Goal: Check status: Check status

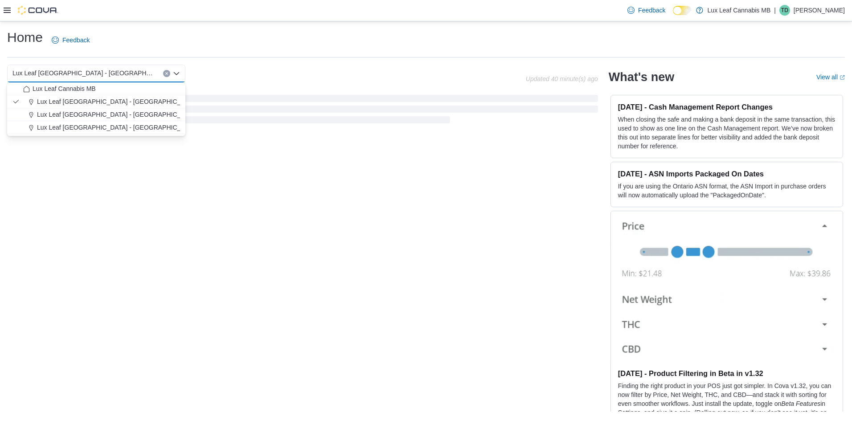
click at [204, 30] on div "Home Feedback" at bounding box center [425, 40] width 837 height 23
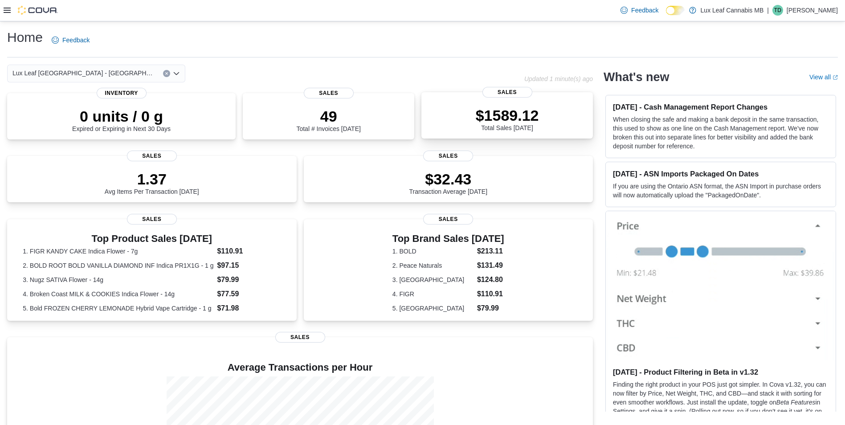
click at [527, 115] on p "$1589.12" at bounding box center [507, 115] width 63 height 18
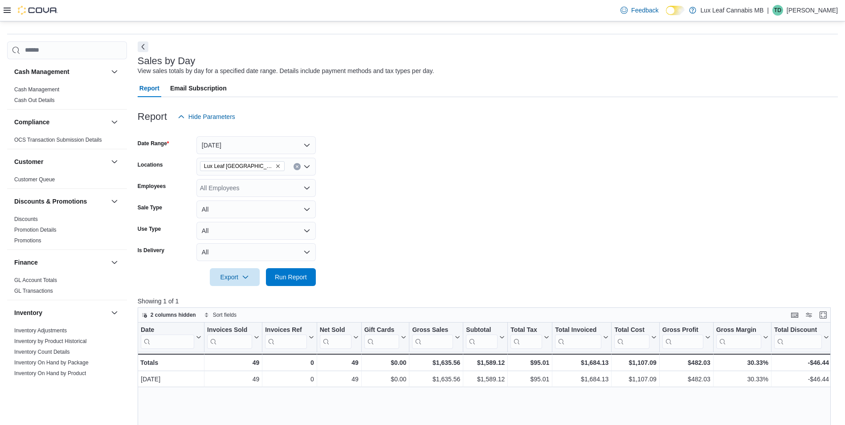
scroll to position [45, 0]
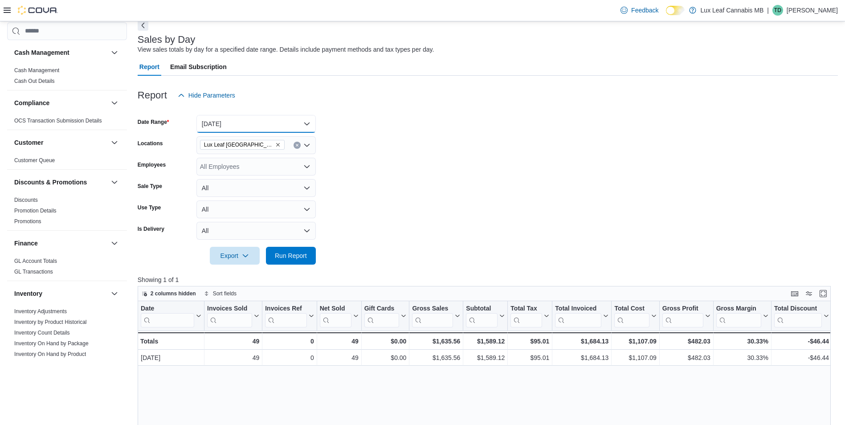
click at [258, 126] on button "[DATE]" at bounding box center [255, 124] width 119 height 18
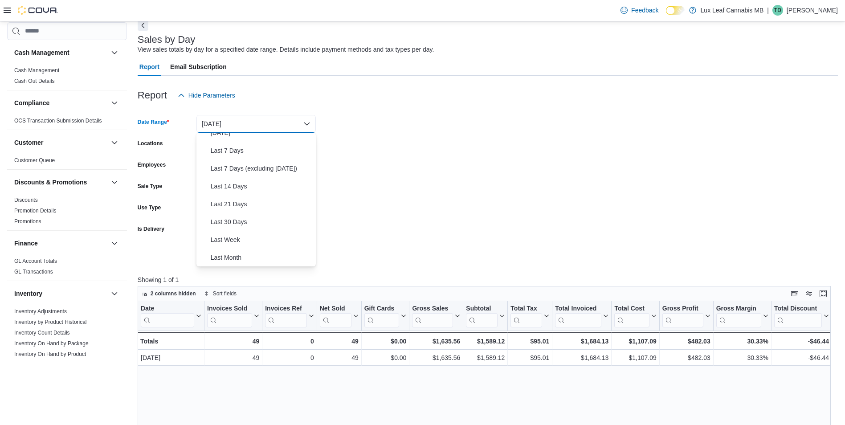
scroll to position [0, 0]
click at [250, 138] on span "Custom Date" at bounding box center [262, 141] width 102 height 11
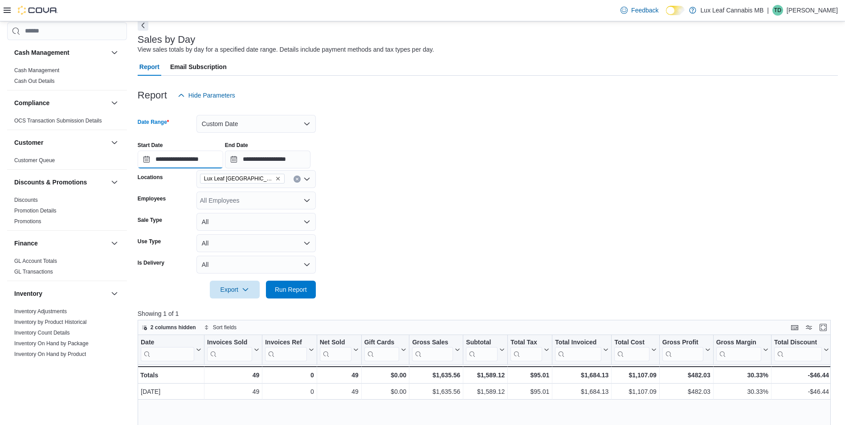
click at [160, 154] on input "**********" at bounding box center [181, 160] width 86 height 18
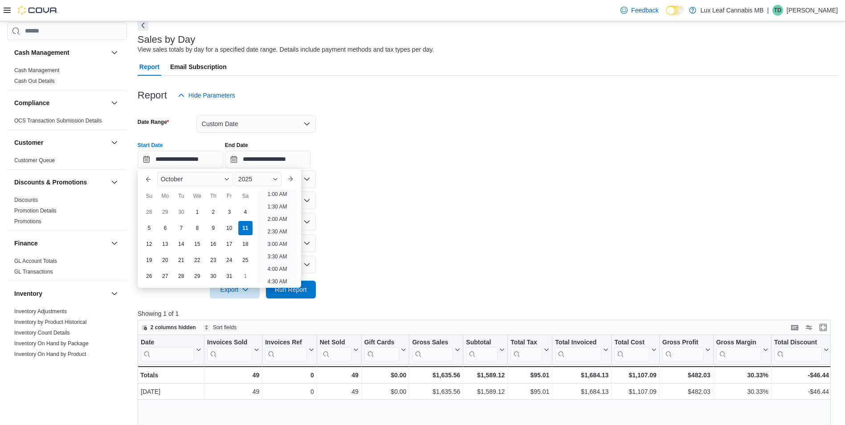
click at [198, 210] on div "1" at bounding box center [197, 212] width 14 height 14
click at [259, 182] on div "2025" at bounding box center [258, 179] width 47 height 14
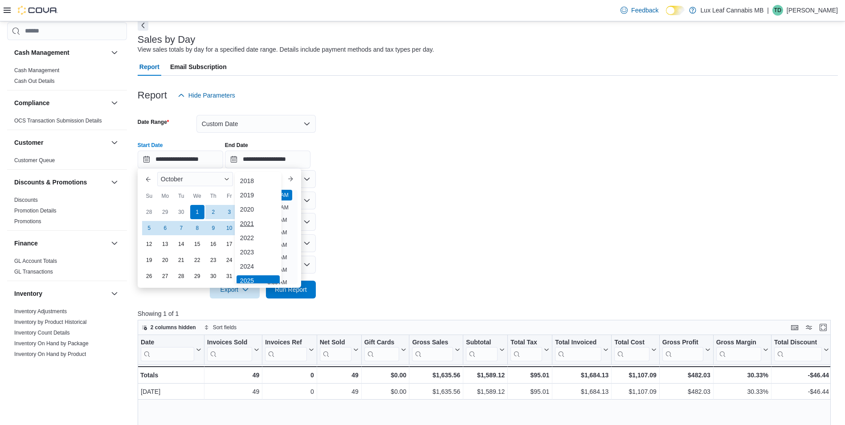
scroll to position [3, 0]
click at [260, 262] on div "2024" at bounding box center [258, 263] width 43 height 11
type input "**********"
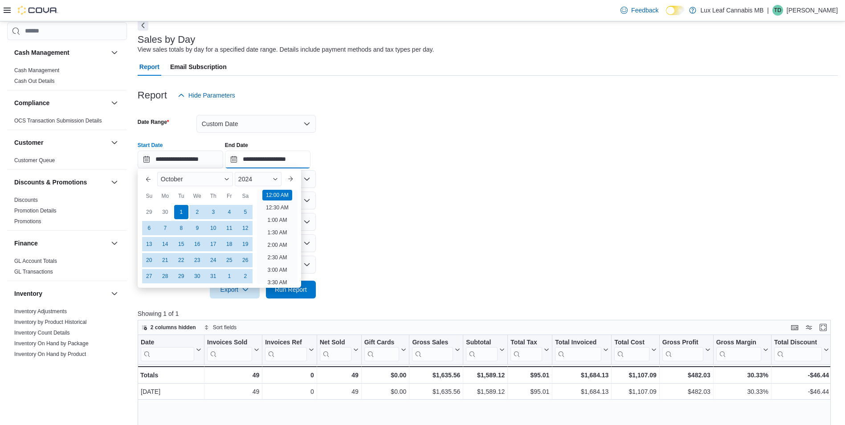
click at [310, 163] on input "**********" at bounding box center [268, 160] width 86 height 18
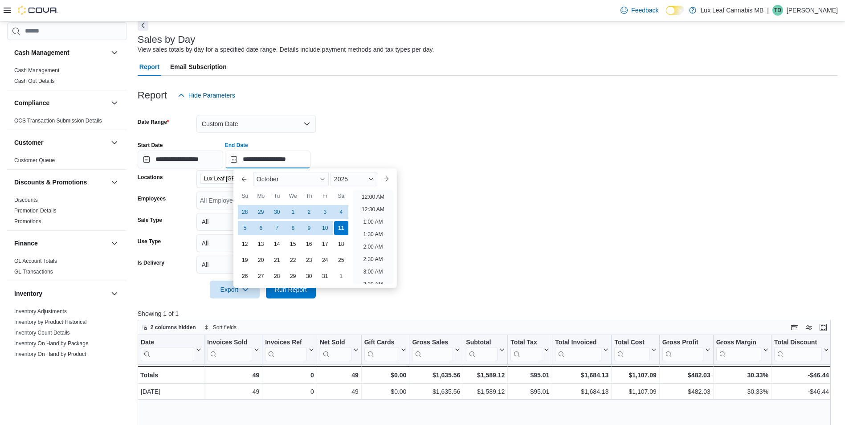
scroll to position [506, 0]
click at [343, 183] on div "2025" at bounding box center [354, 179] width 47 height 14
click at [349, 264] on div "2024" at bounding box center [353, 263] width 43 height 11
type input "**********"
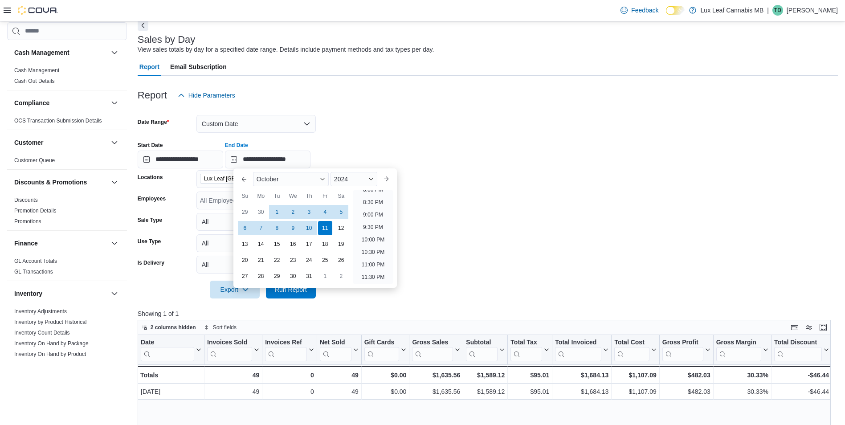
click at [372, 143] on div "**********" at bounding box center [488, 152] width 700 height 34
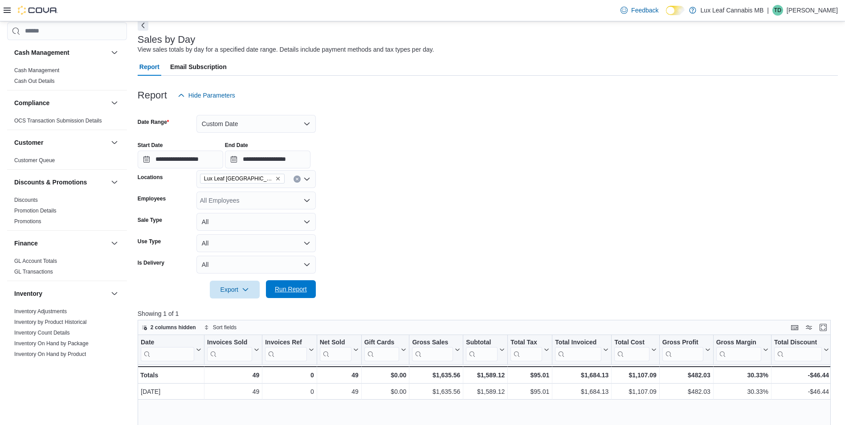
drag, startPoint x: 305, startPoint y: 291, endPoint x: 421, endPoint y: 183, distance: 158.5
click at [306, 289] on span "Run Report" at bounding box center [291, 289] width 32 height 9
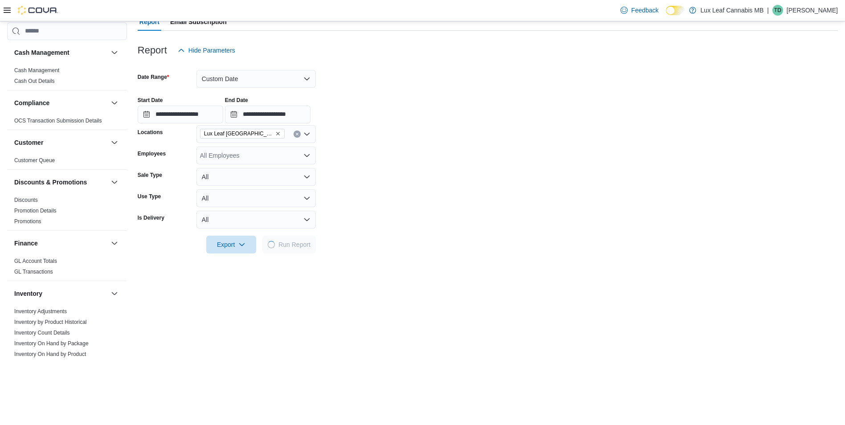
scroll to position [89, 0]
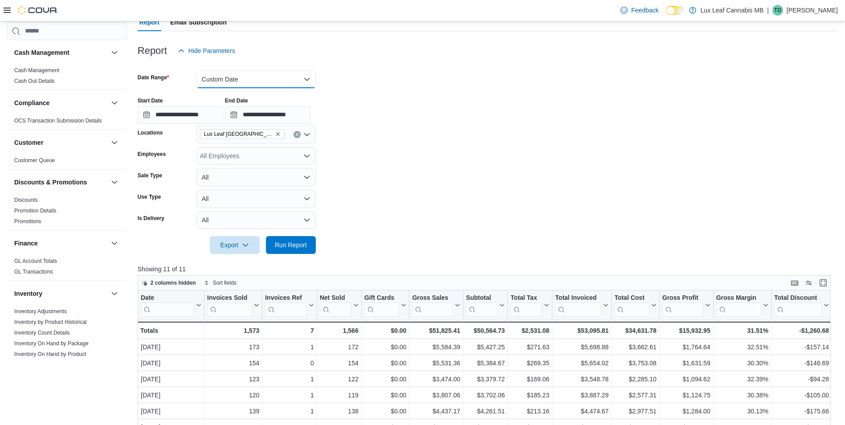
click at [302, 75] on button "Custom Date" at bounding box center [255, 79] width 119 height 18
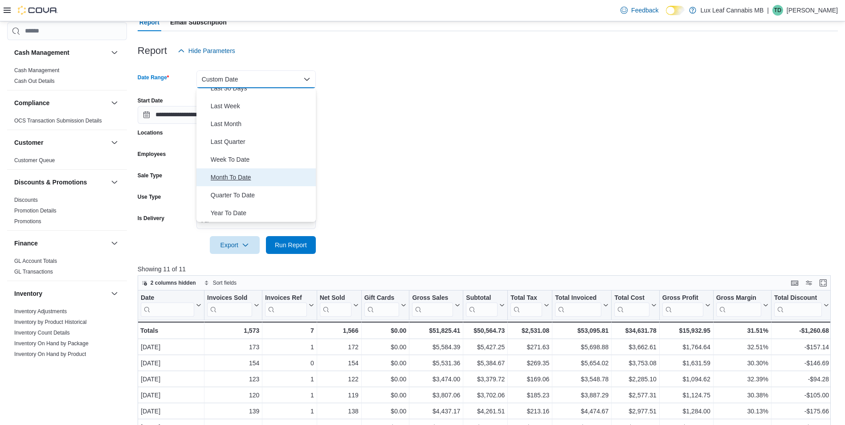
click at [233, 177] on span "Month To Date" at bounding box center [262, 177] width 102 height 11
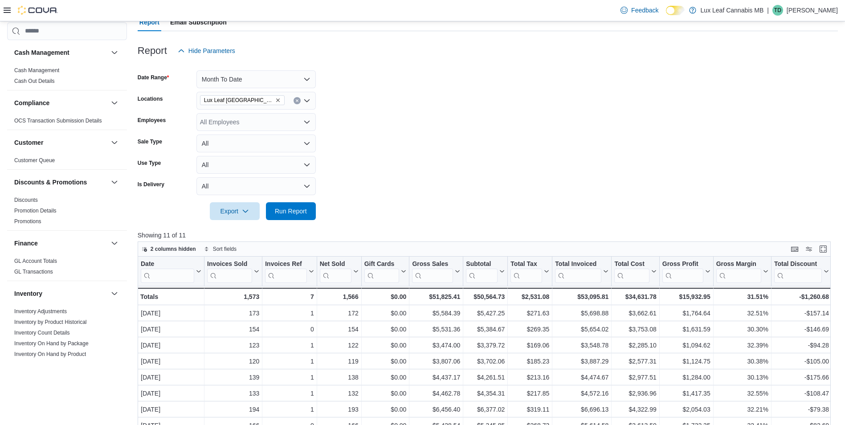
click at [440, 138] on form "Date Range Month To Date Locations Lux Leaf [GEOGRAPHIC_DATA] - [GEOGRAPHIC_DAT…" at bounding box center [488, 140] width 700 height 160
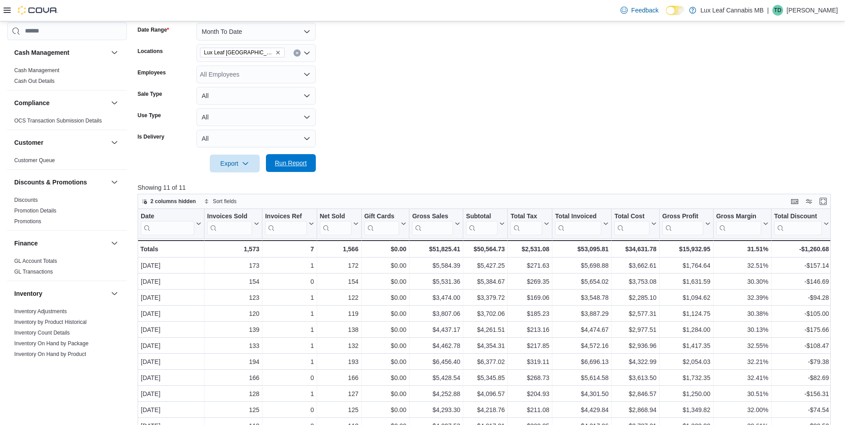
scroll to position [178, 0]
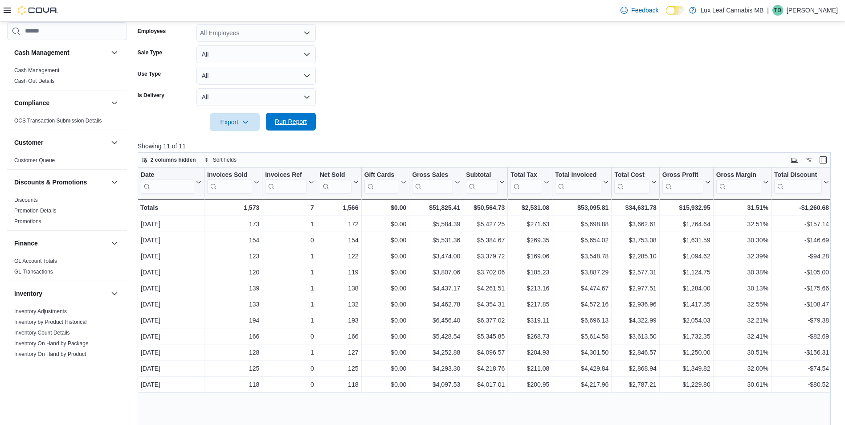
click at [287, 119] on span "Run Report" at bounding box center [291, 121] width 32 height 9
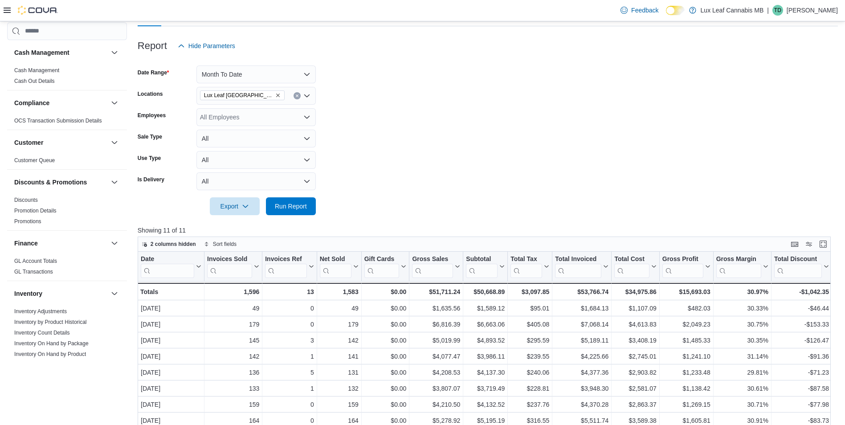
scroll to position [89, 0]
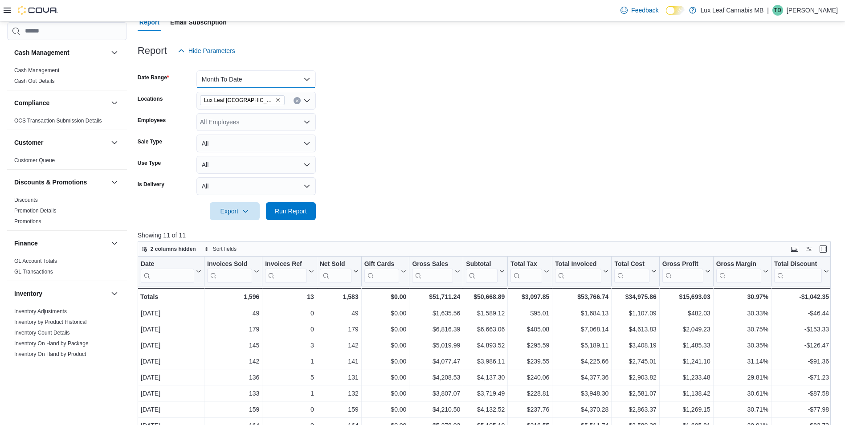
click at [281, 75] on button "Month To Date" at bounding box center [255, 79] width 119 height 18
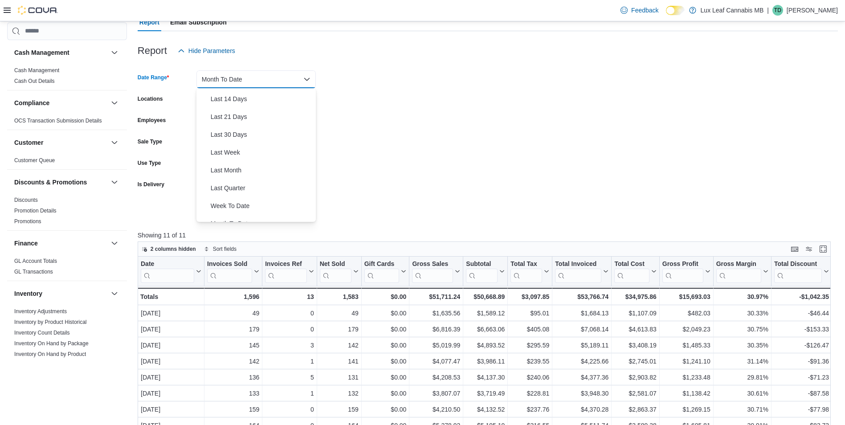
scroll to position [0, 0]
click at [249, 100] on span "Custom Date" at bounding box center [262, 97] width 102 height 11
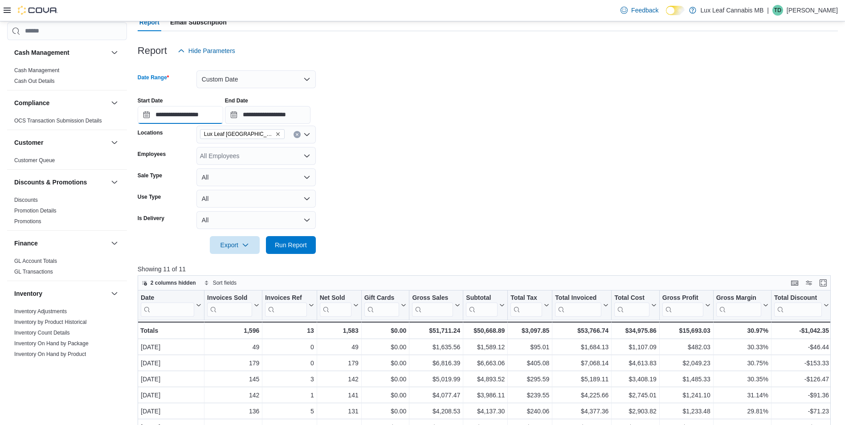
click at [153, 116] on input "**********" at bounding box center [181, 115] width 86 height 18
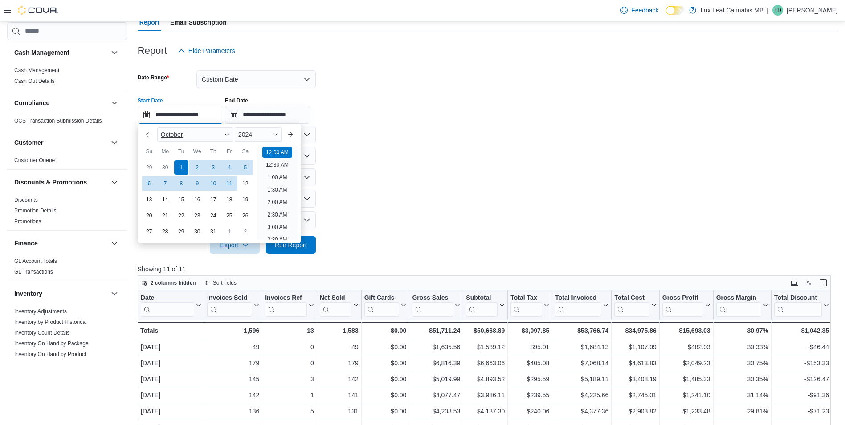
scroll to position [28, 0]
click at [372, 111] on div "**********" at bounding box center [488, 107] width 700 height 34
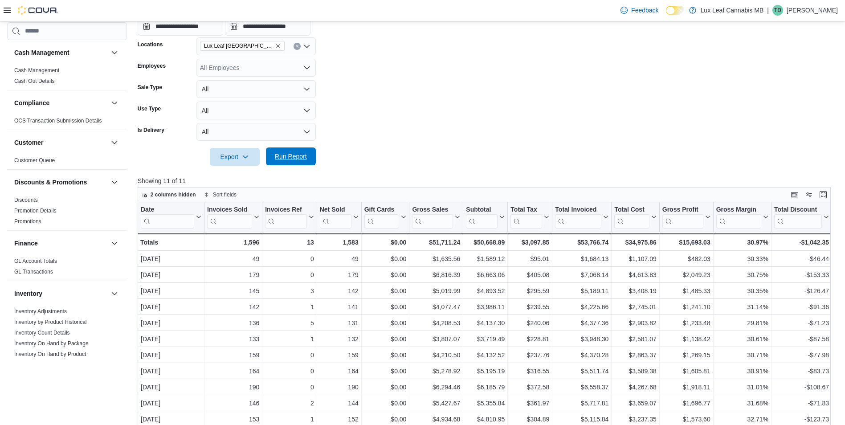
scroll to position [178, 0]
click at [305, 153] on span "Run Report" at bounding box center [291, 155] width 32 height 9
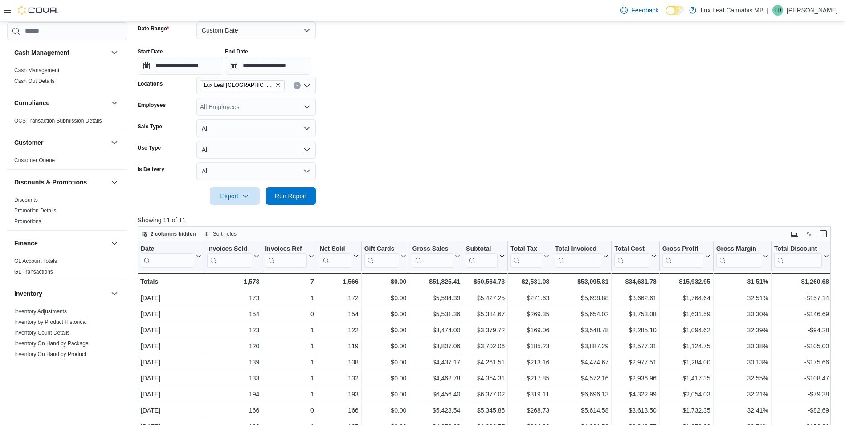
scroll to position [89, 0]
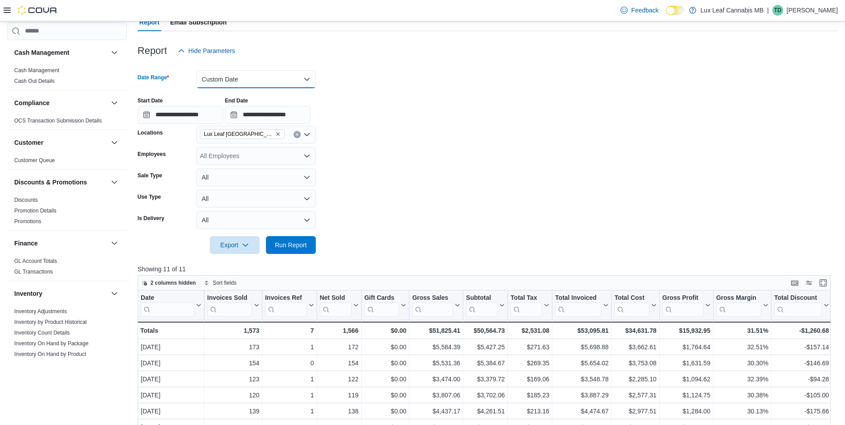
click at [254, 77] on button "Custom Date" at bounding box center [255, 79] width 119 height 18
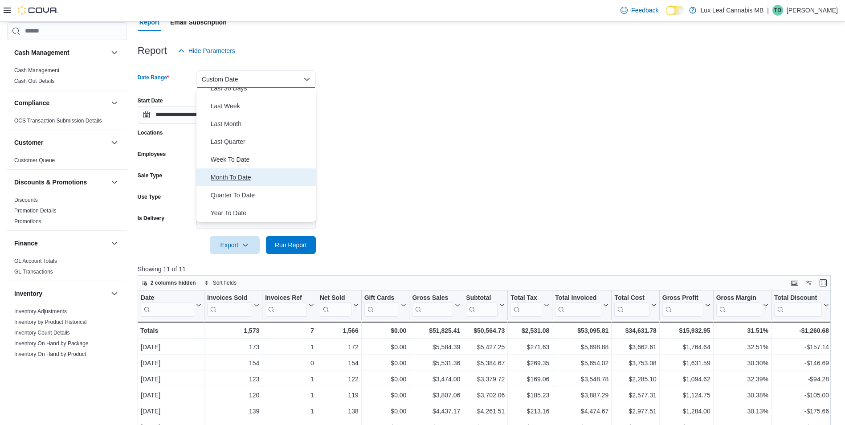
drag, startPoint x: 233, startPoint y: 180, endPoint x: 237, endPoint y: 176, distance: 5.8
click at [233, 180] on span "Month To Date" at bounding box center [262, 177] width 102 height 11
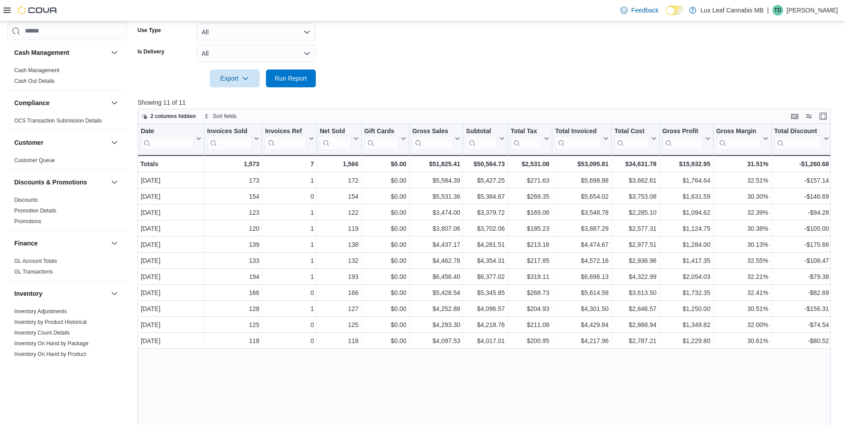
scroll to position [223, 0]
click at [287, 77] on span "Run Report" at bounding box center [291, 77] width 32 height 9
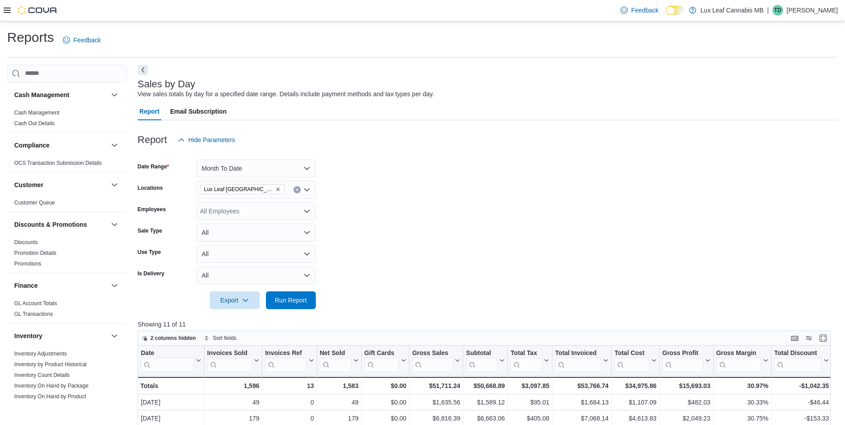
click at [5, 13] on icon at bounding box center [7, 10] width 7 height 7
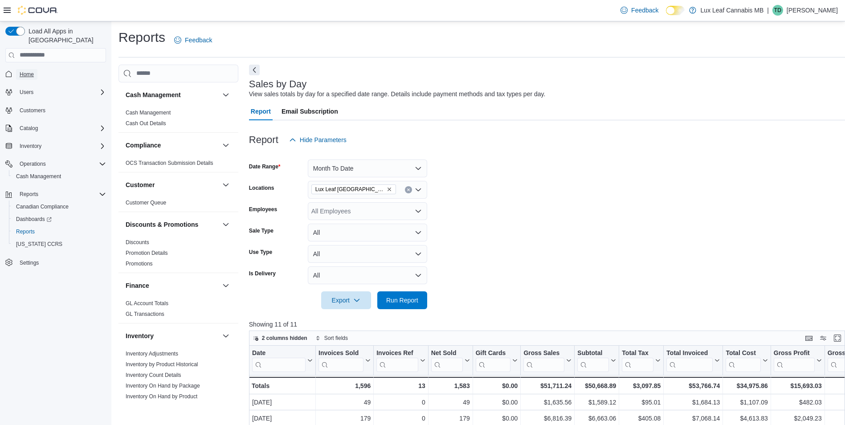
click at [19, 69] on link "Home" at bounding box center [26, 74] width 21 height 11
